Goal: Find specific page/section: Find specific page/section

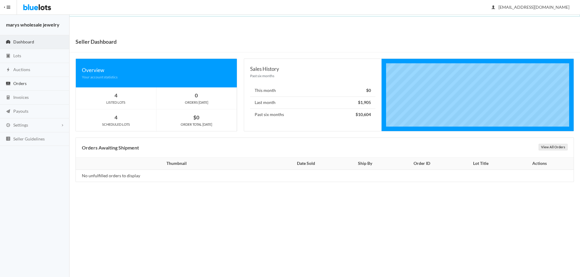
click at [21, 83] on span "Orders" at bounding box center [19, 83] width 13 height 5
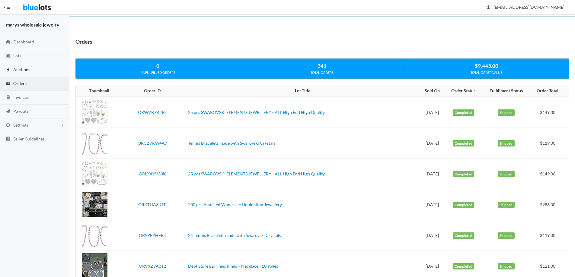
click at [23, 69] on span "Auctions" at bounding box center [21, 69] width 17 height 5
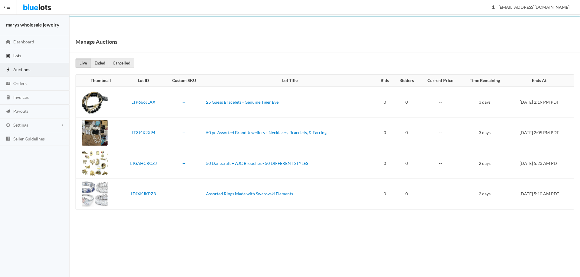
click at [18, 53] on span "Lots" at bounding box center [17, 55] width 8 height 5
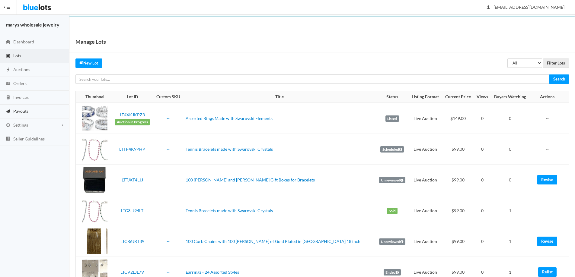
click at [23, 112] on span "Payouts" at bounding box center [20, 111] width 15 height 5
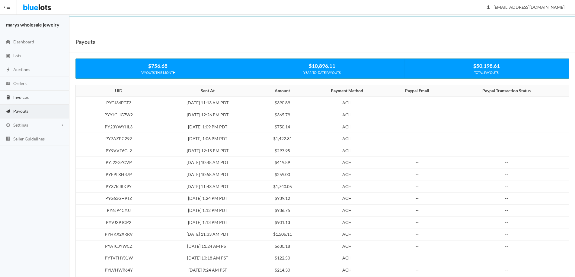
click at [27, 99] on span "Invoices" at bounding box center [20, 97] width 15 height 5
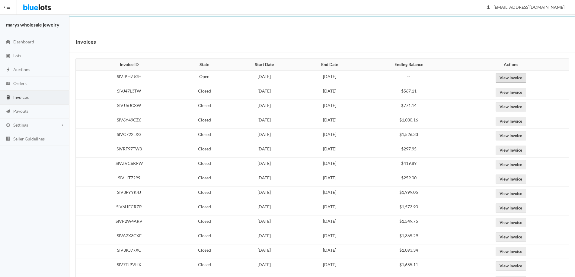
click at [526, 77] on link "View Invoice" at bounding box center [511, 77] width 30 height 9
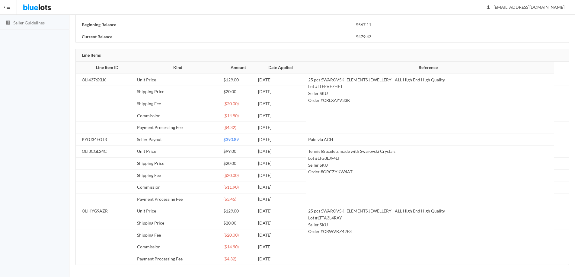
scroll to position [71, 0]
